Goal: Navigation & Orientation: Find specific page/section

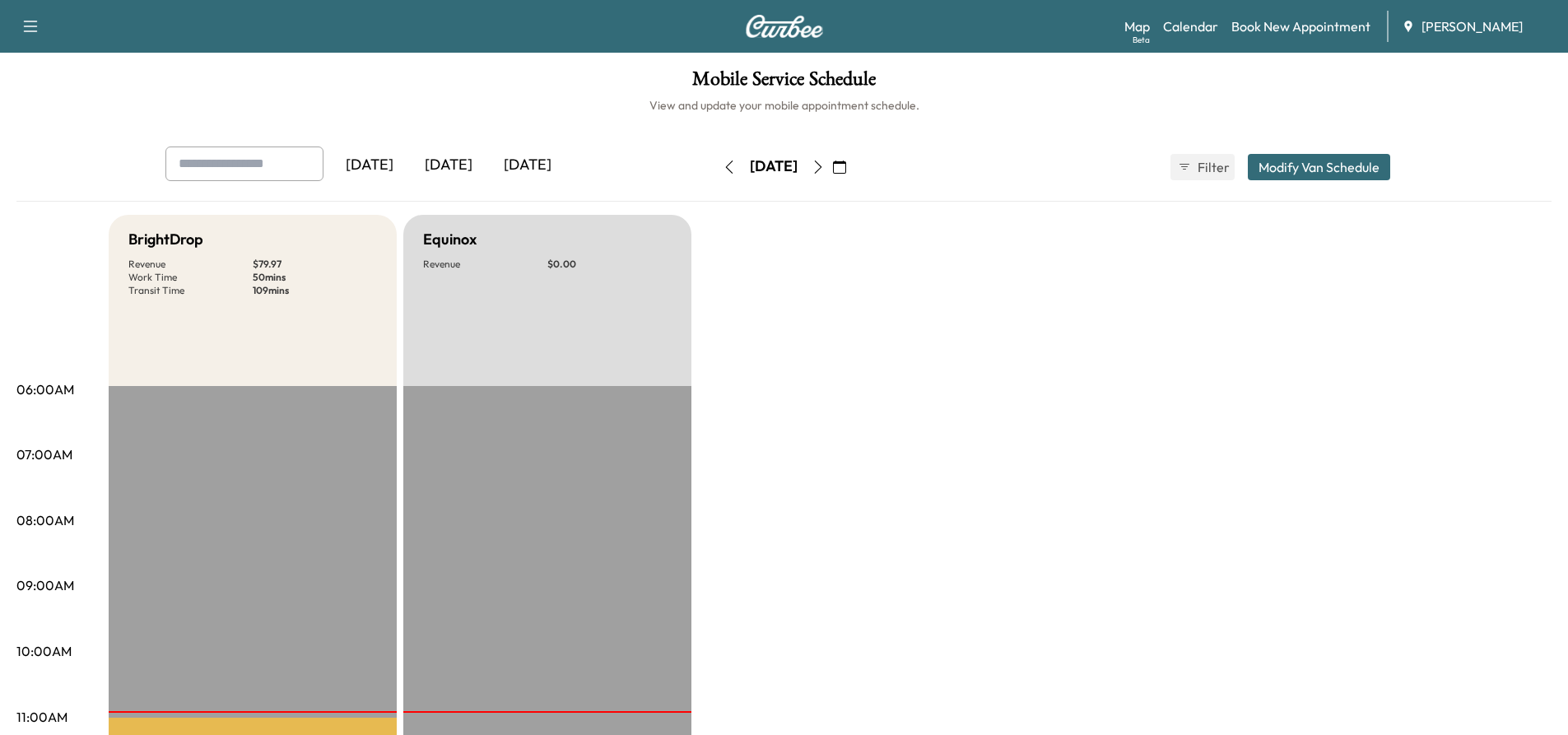
click at [824, 171] on icon "button" at bounding box center [819, 168] width 13 height 13
click at [832, 171] on button "button" at bounding box center [818, 167] width 28 height 26
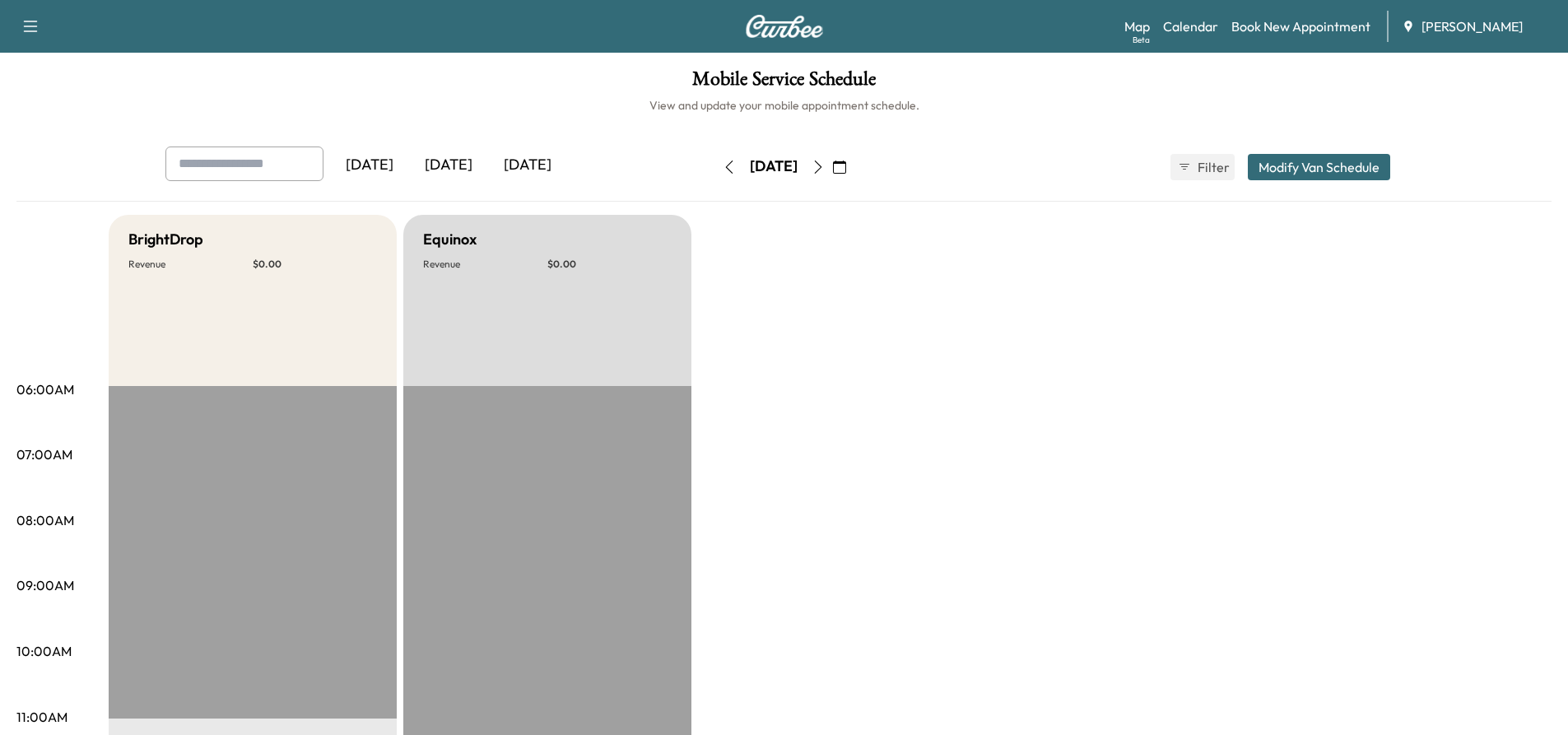
click at [824, 167] on icon "button" at bounding box center [819, 168] width 13 height 13
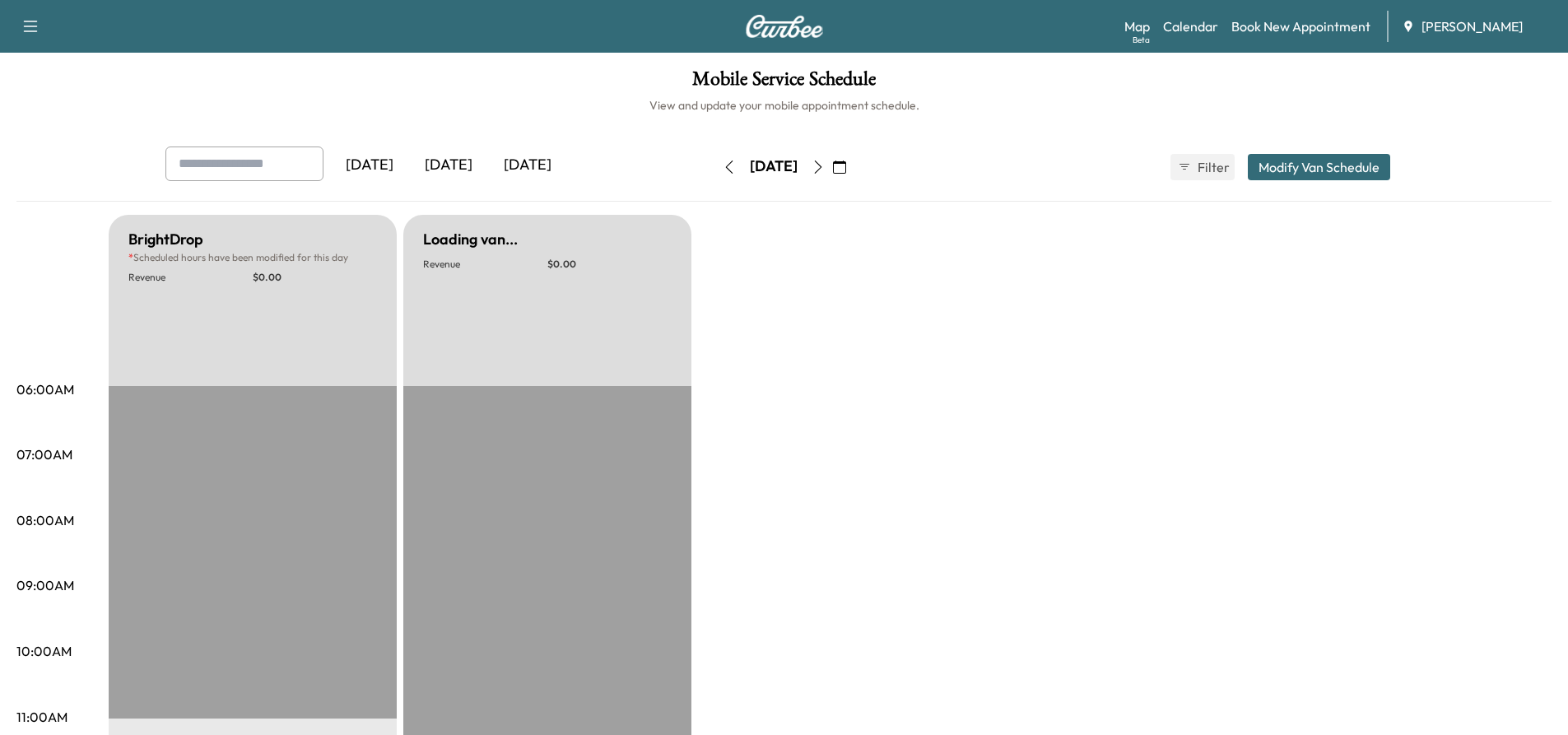
click at [853, 167] on button "button" at bounding box center [839, 167] width 28 height 26
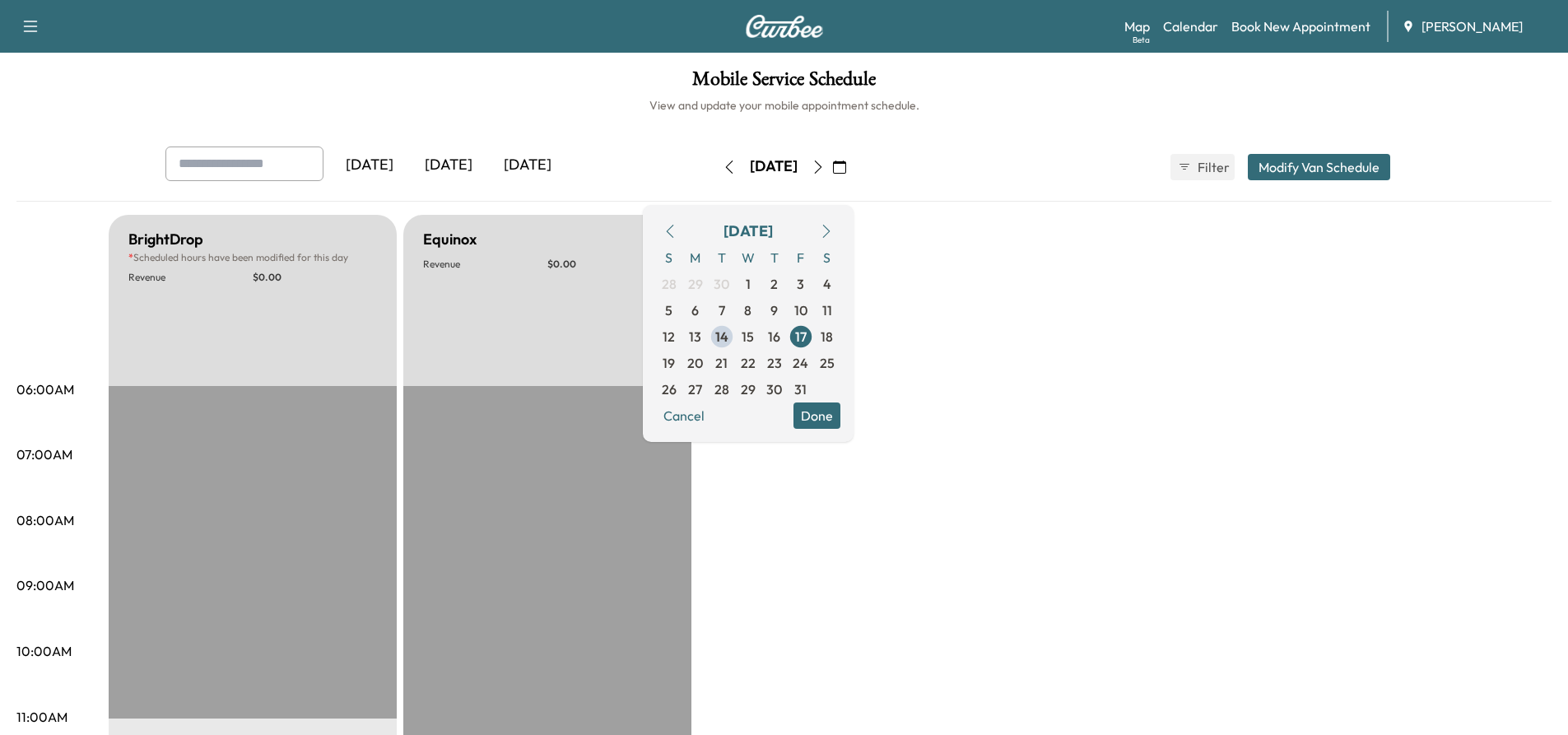
click at [824, 167] on icon "button" at bounding box center [819, 168] width 13 height 13
click at [832, 165] on button "button" at bounding box center [818, 167] width 28 height 26
click at [824, 165] on icon "button" at bounding box center [819, 168] width 13 height 13
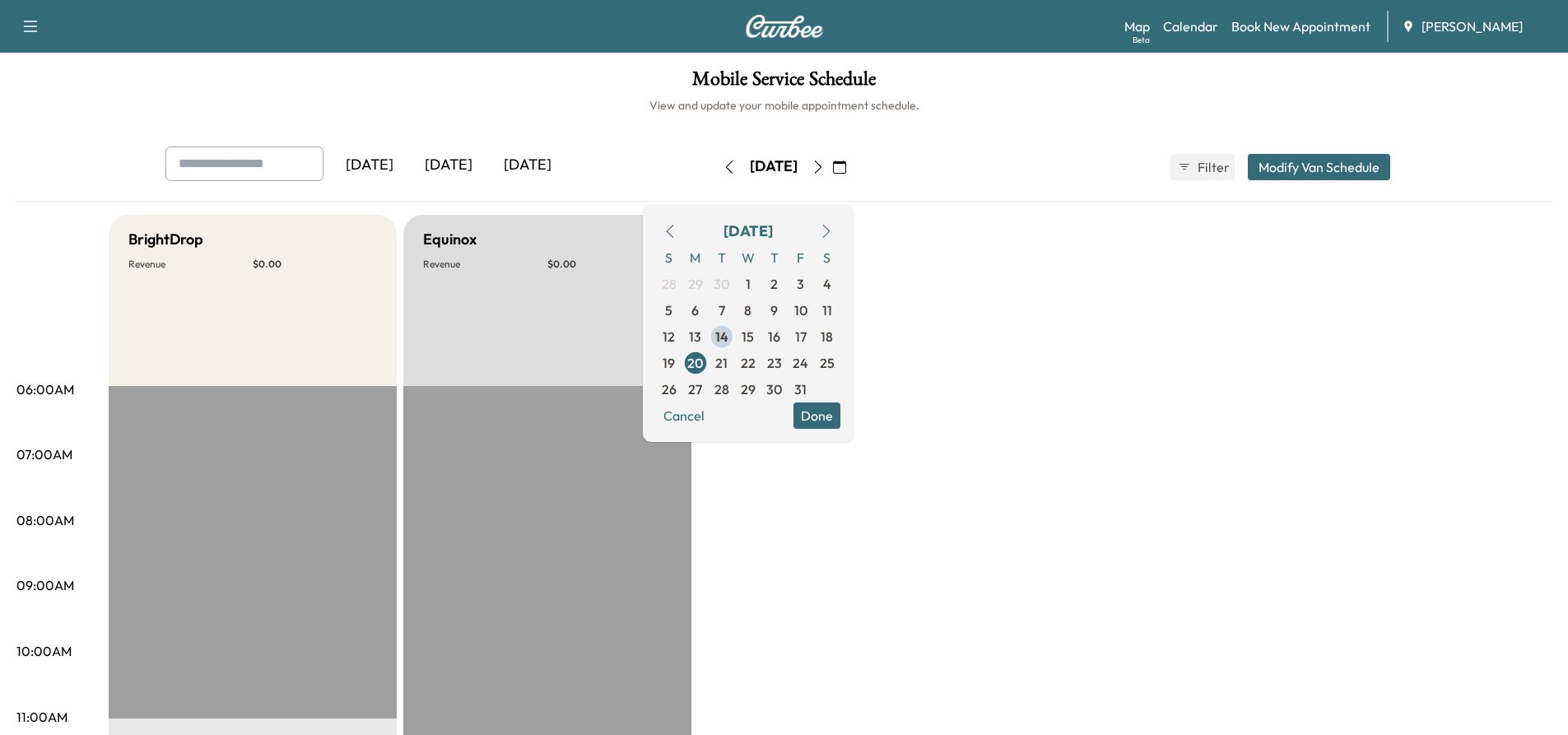
click at [824, 169] on icon "button" at bounding box center [819, 168] width 13 height 13
click at [824, 165] on icon "button" at bounding box center [819, 168] width 13 height 13
click at [824, 170] on icon "button" at bounding box center [819, 168] width 13 height 13
click at [824, 171] on icon "button" at bounding box center [819, 168] width 13 height 13
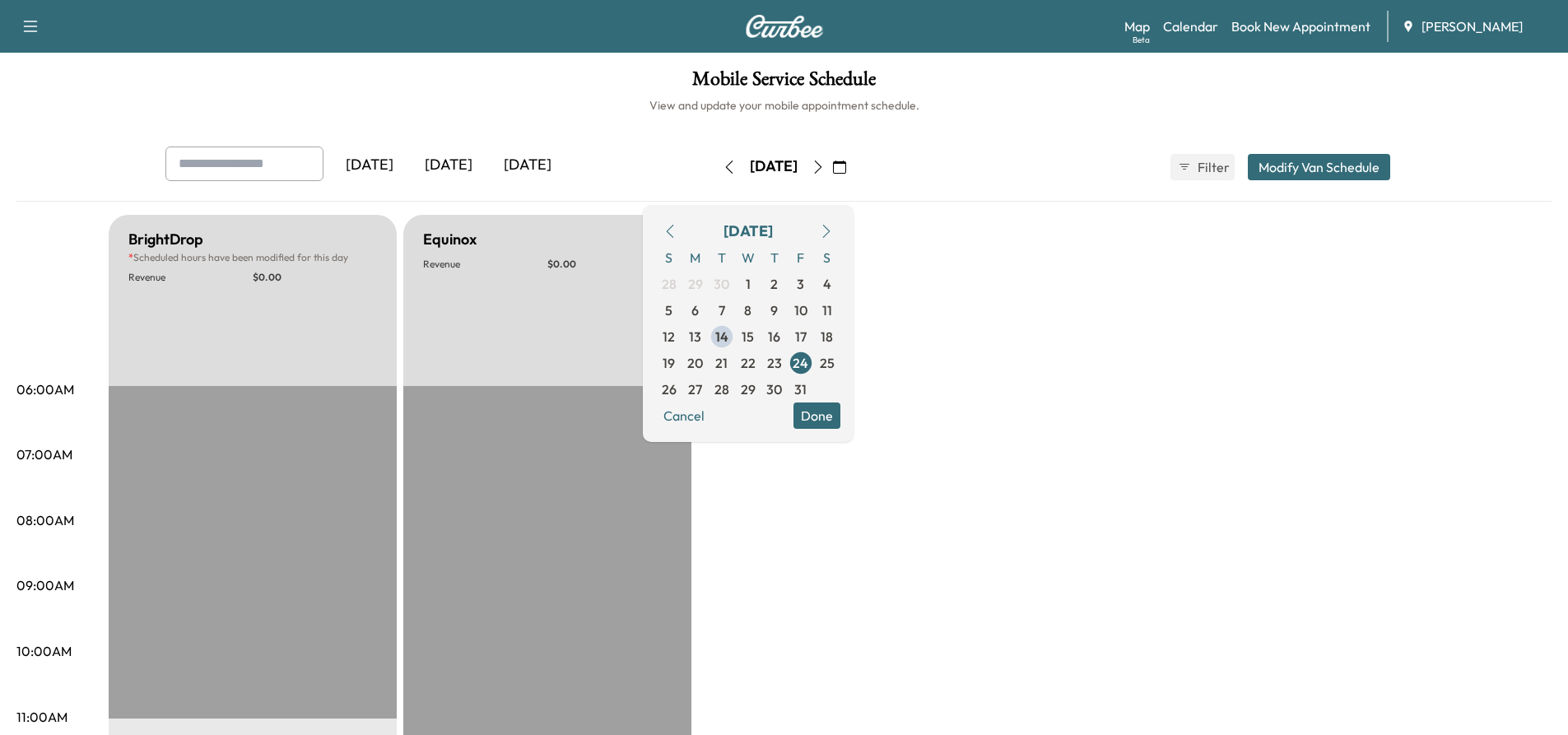
click at [840, 421] on button "Done" at bounding box center [817, 415] width 47 height 26
